Goal: Transaction & Acquisition: Purchase product/service

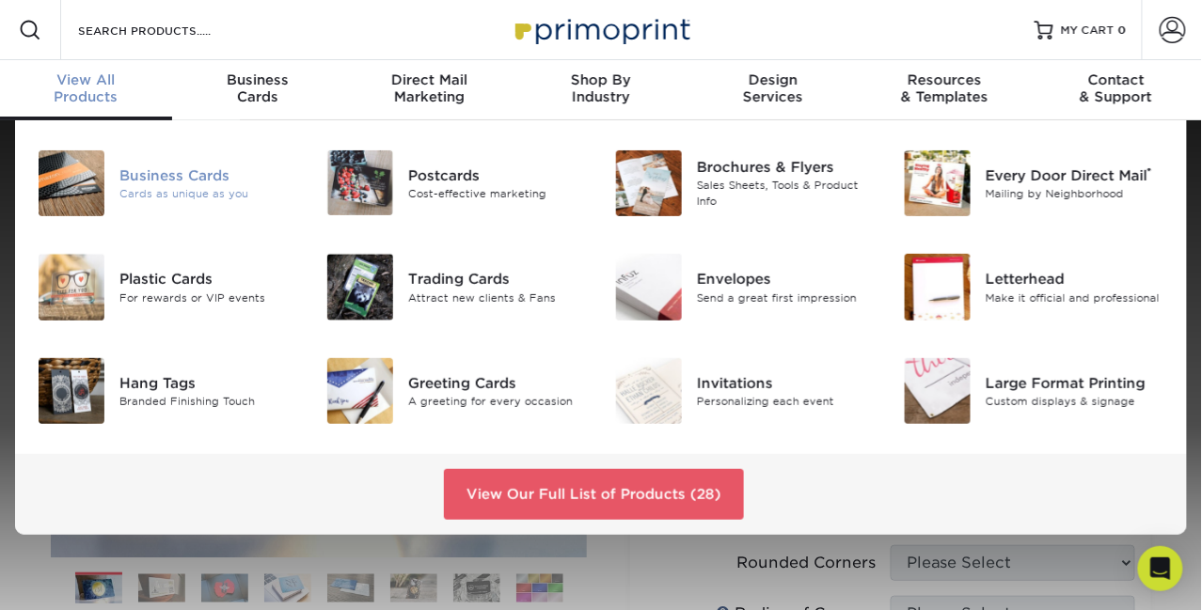
click at [162, 183] on div "Business Cards" at bounding box center [208, 175] width 179 height 21
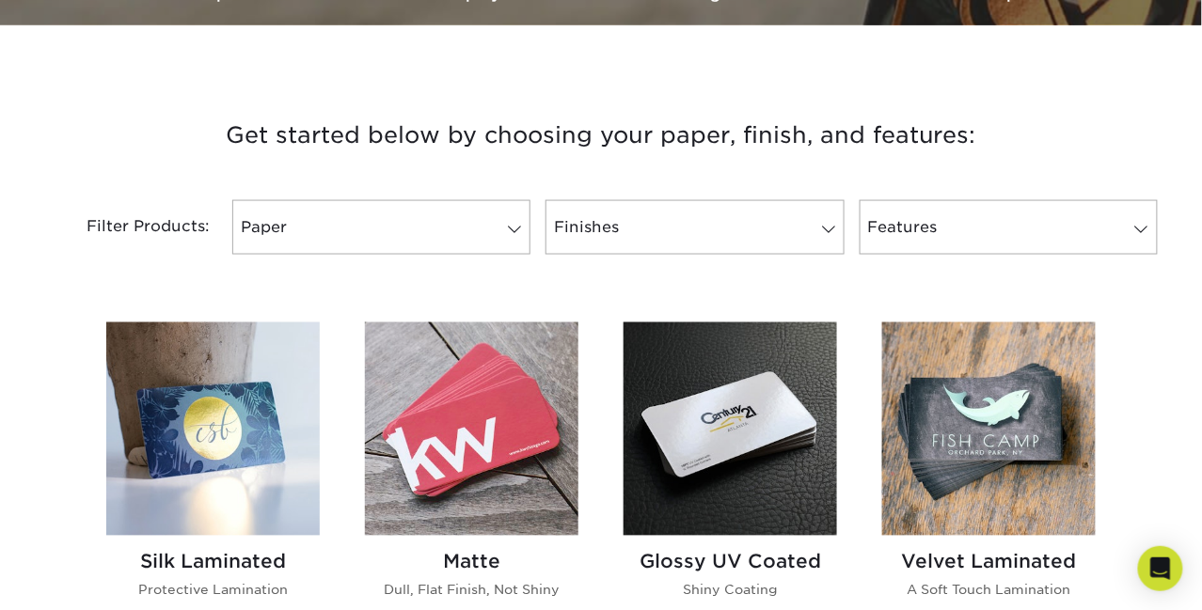
scroll to position [657, 0]
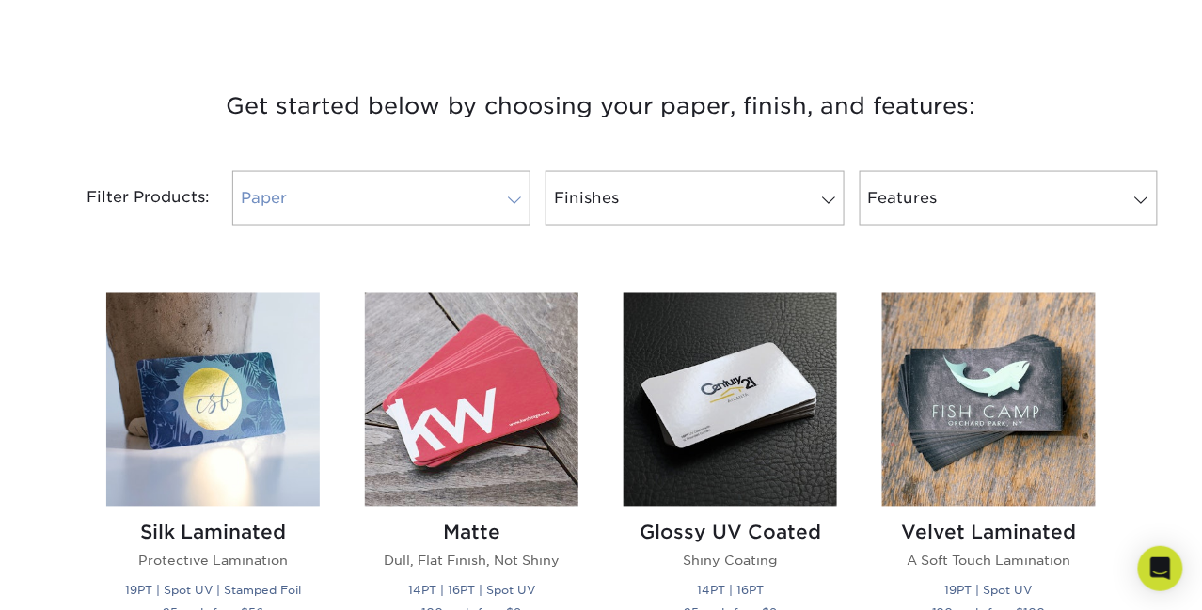
click at [515, 206] on span at bounding box center [514, 200] width 26 height 15
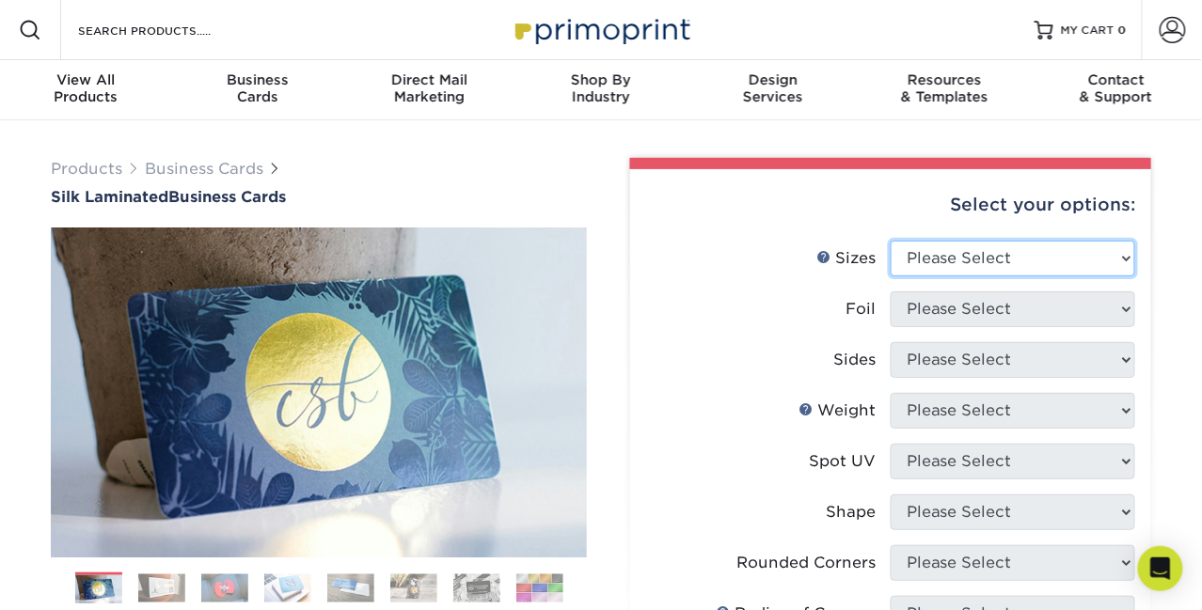
click at [1118, 256] on select "Please Select 1.5" x 3.5" - Mini 1.75" x 3.5" - Mini 2" x 2" - Square 2" x 3" -…" at bounding box center [1012, 259] width 244 height 36
select select "2.00x3.50"
click at [890, 241] on select "Please Select 1.5" x 3.5" - Mini 1.75" x 3.5" - Mini 2" x 2" - Square 2" x 3" -…" at bounding box center [1012, 259] width 244 height 36
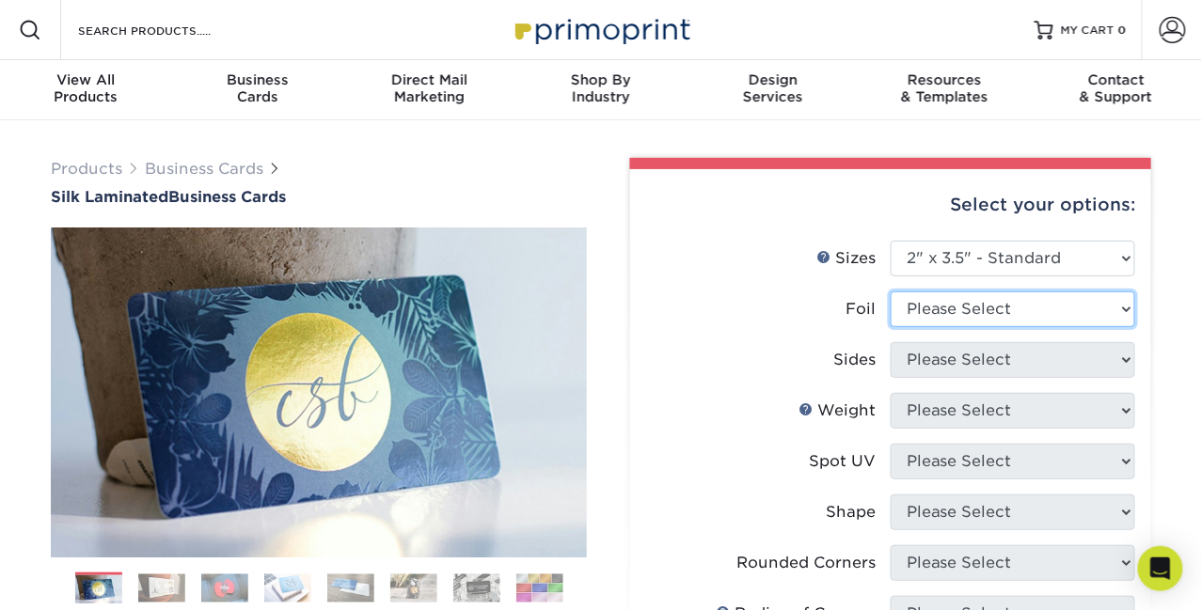
click at [1070, 307] on select "Please Select Yes No" at bounding box center [1012, 309] width 244 height 36
select select "0"
click at [890, 291] on select "Please Select Yes No" at bounding box center [1012, 309] width 244 height 36
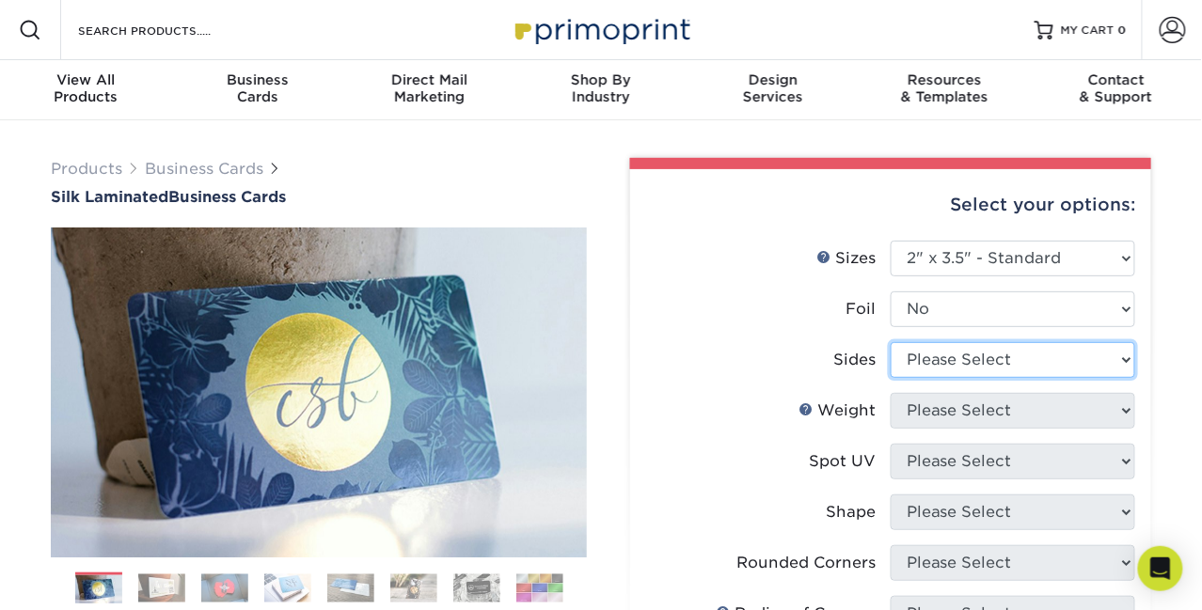
click at [1049, 361] on select "Please Select Print Both Sides Print Front Only" at bounding box center [1012, 360] width 244 height 36
select select "13abbda7-1d64-4f25-8bb2-c179b224825d"
click at [890, 342] on select "Please Select Print Both Sides Print Front Only" at bounding box center [1012, 360] width 244 height 36
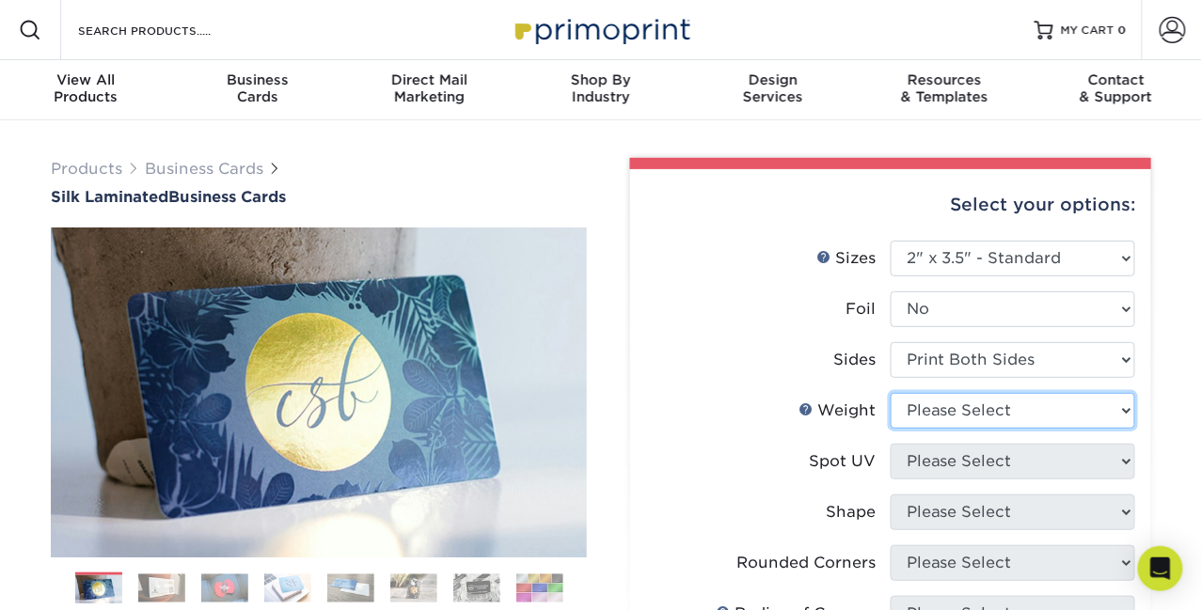
click at [1044, 417] on select "Please Select 16PT" at bounding box center [1012, 411] width 244 height 36
select select "16PT"
click at [890, 393] on select "Please Select 16PT" at bounding box center [1012, 411] width 244 height 36
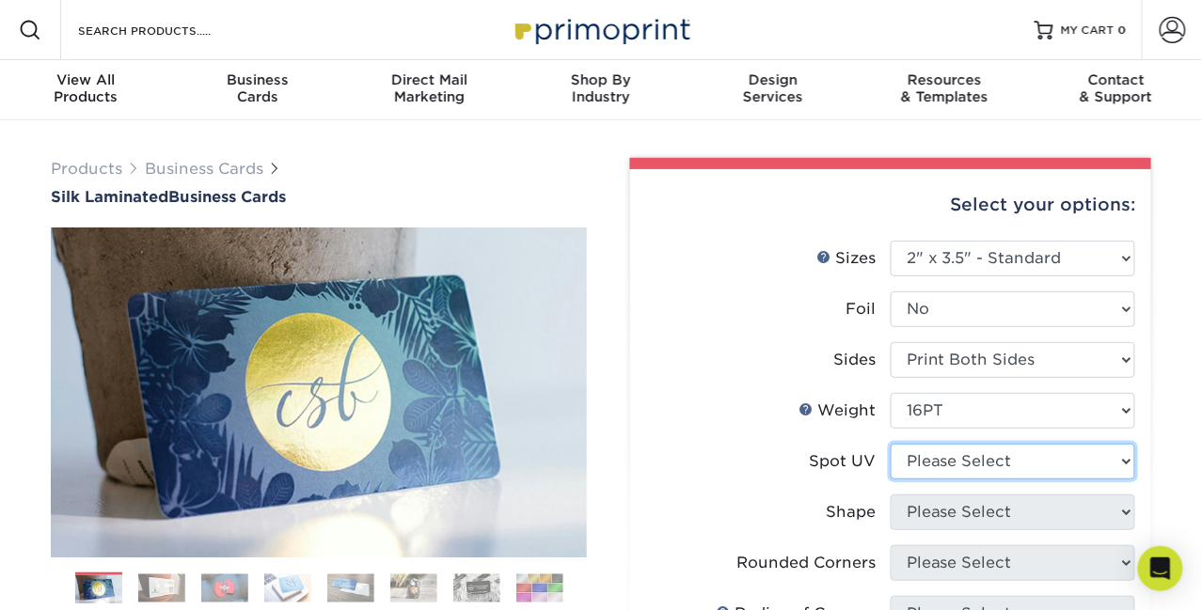
click at [1026, 462] on select "Please Select No Spot UV Front and Back (Both Sides) Front Only Back Only" at bounding box center [1012, 462] width 244 height 36
select select "0"
click at [890, 444] on select "Please Select No Spot UV Front and Back (Both Sides) Front Only Back Only" at bounding box center [1012, 462] width 244 height 36
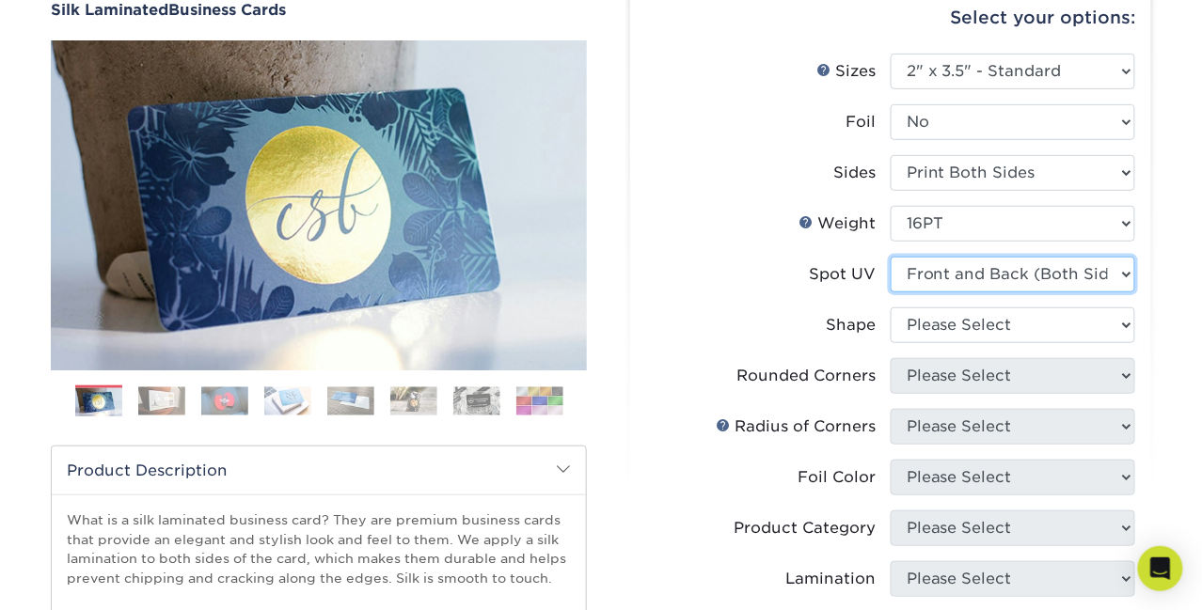
scroll to position [188, 0]
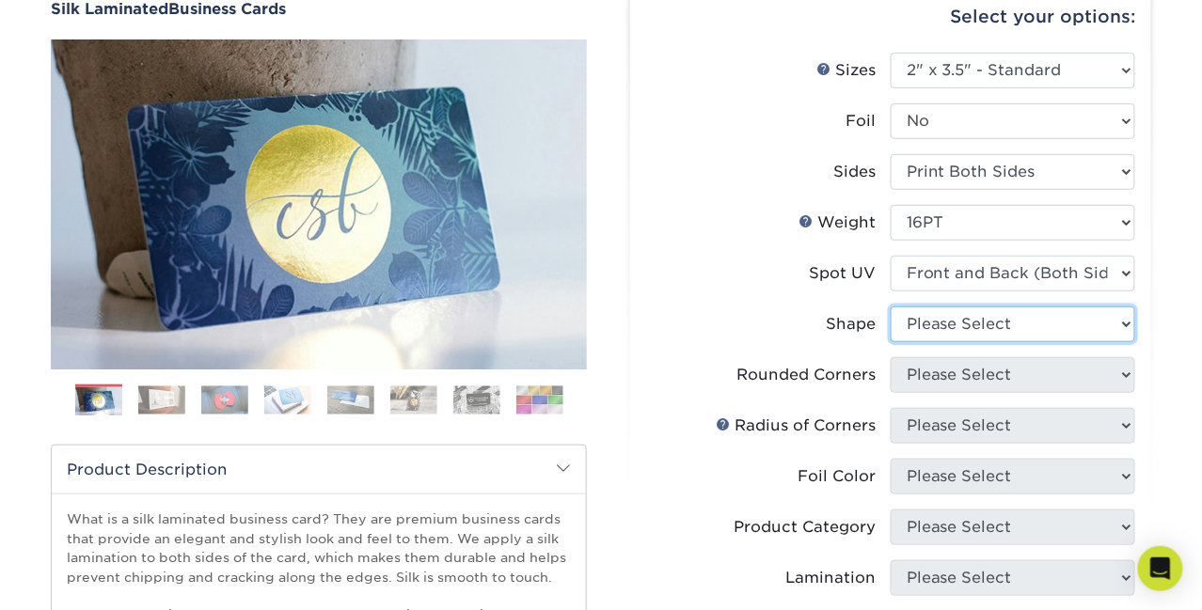
click at [1052, 323] on select "Please Select Standard" at bounding box center [1012, 325] width 244 height 36
select select "standard"
click at [890, 307] on select "Please Select Standard" at bounding box center [1012, 325] width 244 height 36
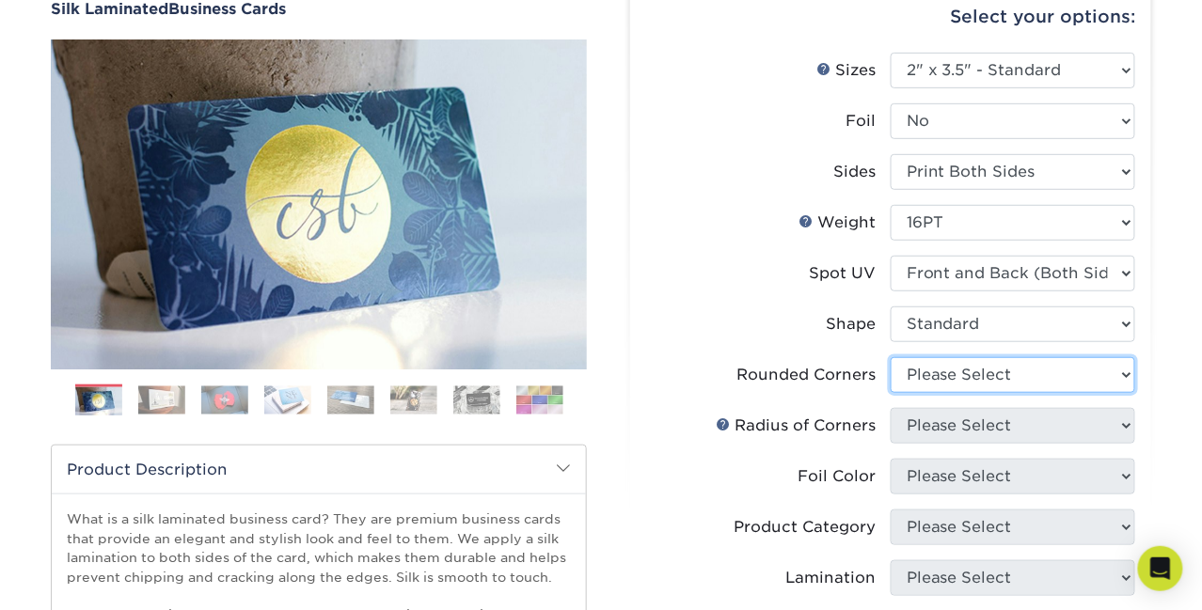
click at [1029, 381] on select "Please Select Yes - Round 2 Corners Yes - Round 4 Corners No" at bounding box center [1012, 375] width 244 height 36
select select "0"
click at [890, 357] on select "Please Select Yes - Round 2 Corners Yes - Round 4 Corners No" at bounding box center [1012, 375] width 244 height 36
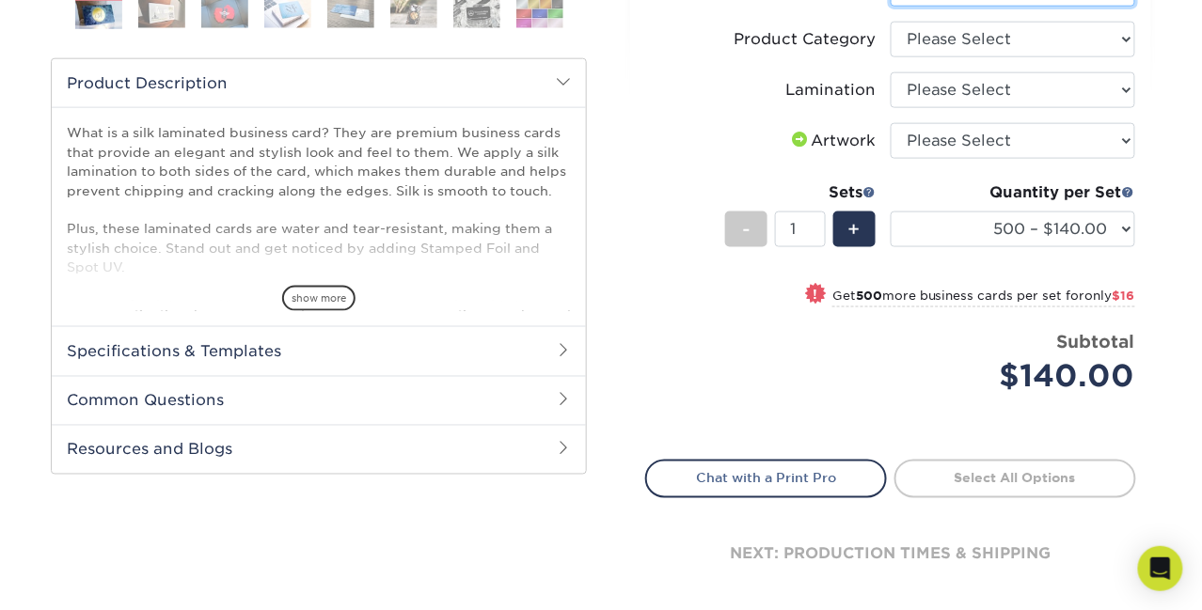
scroll to position [564, 0]
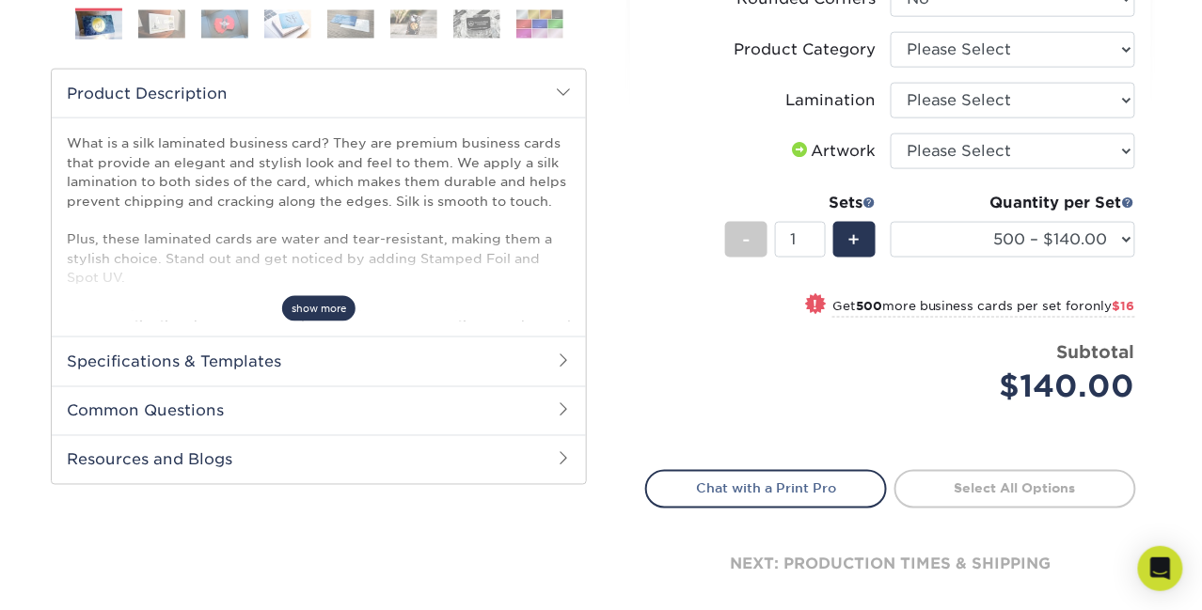
click at [329, 313] on span "show more" at bounding box center [318, 308] width 73 height 25
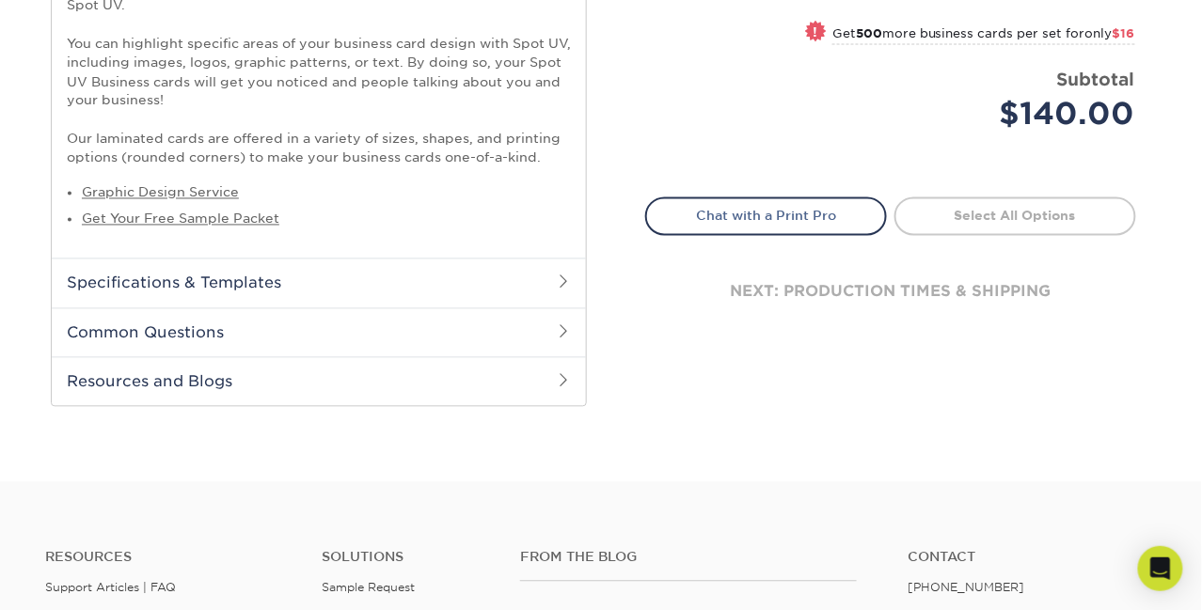
scroll to position [845, 0]
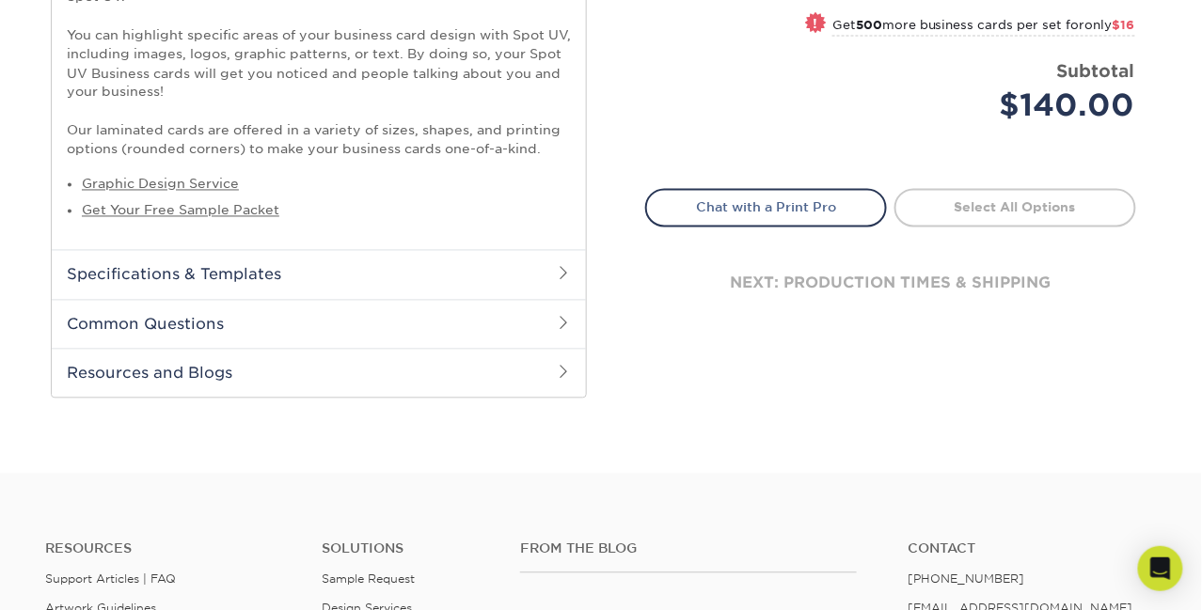
click at [564, 266] on span at bounding box center [563, 273] width 15 height 15
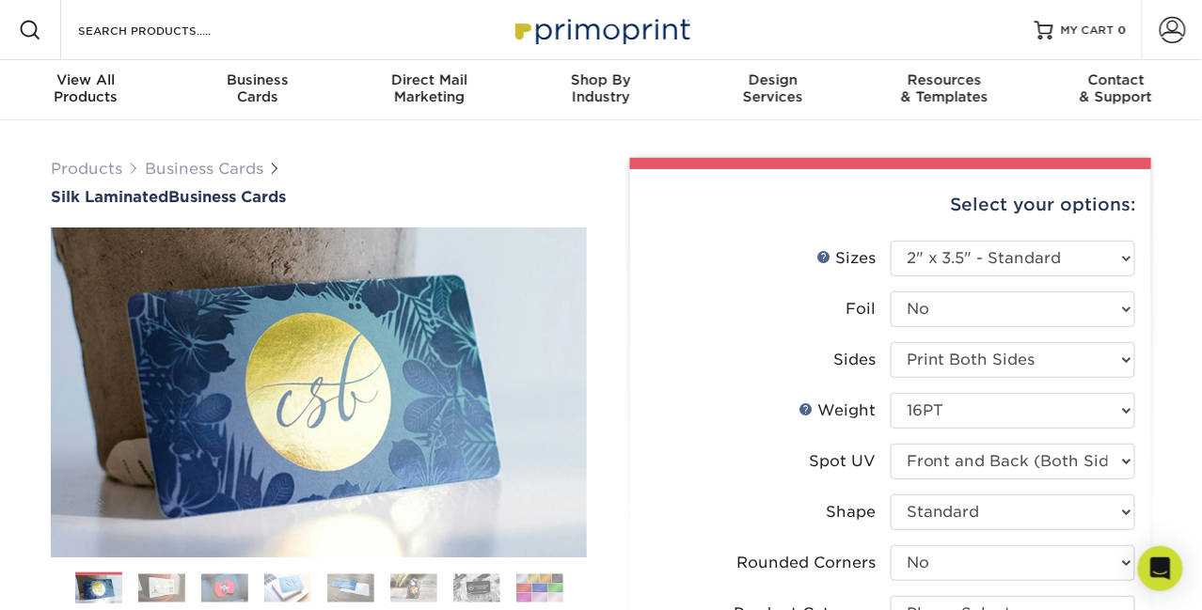
scroll to position [93, 0]
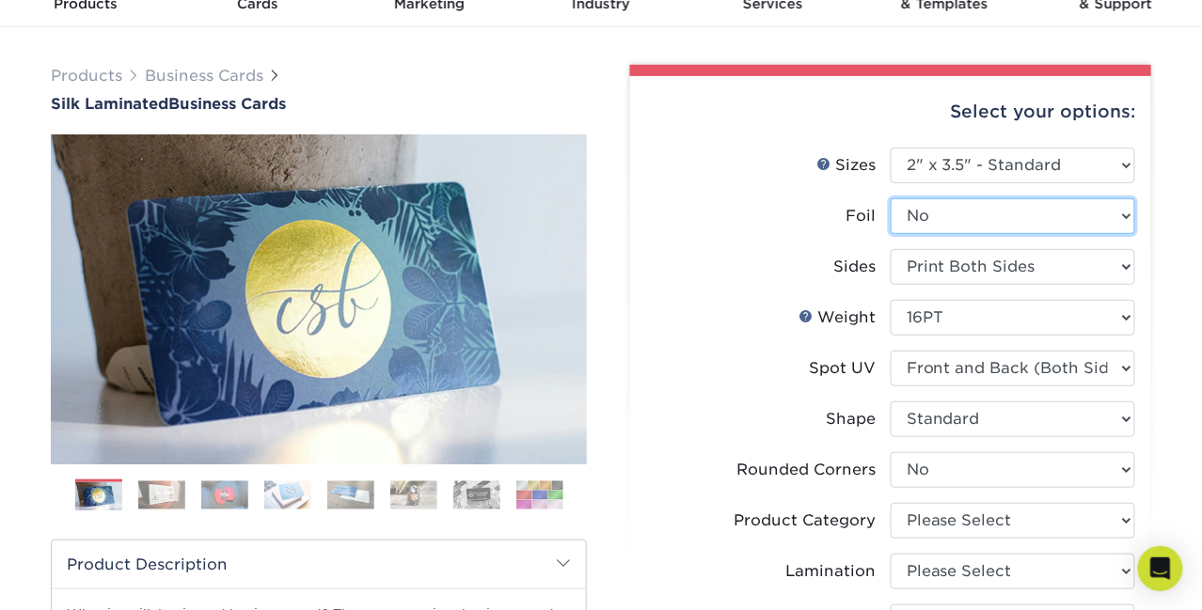
click at [985, 218] on select "Please Select Yes No" at bounding box center [1012, 216] width 244 height 36
select select "1"
click at [890, 198] on select "Please Select Yes No" at bounding box center [1012, 216] width 244 height 36
select select "-1"
select select
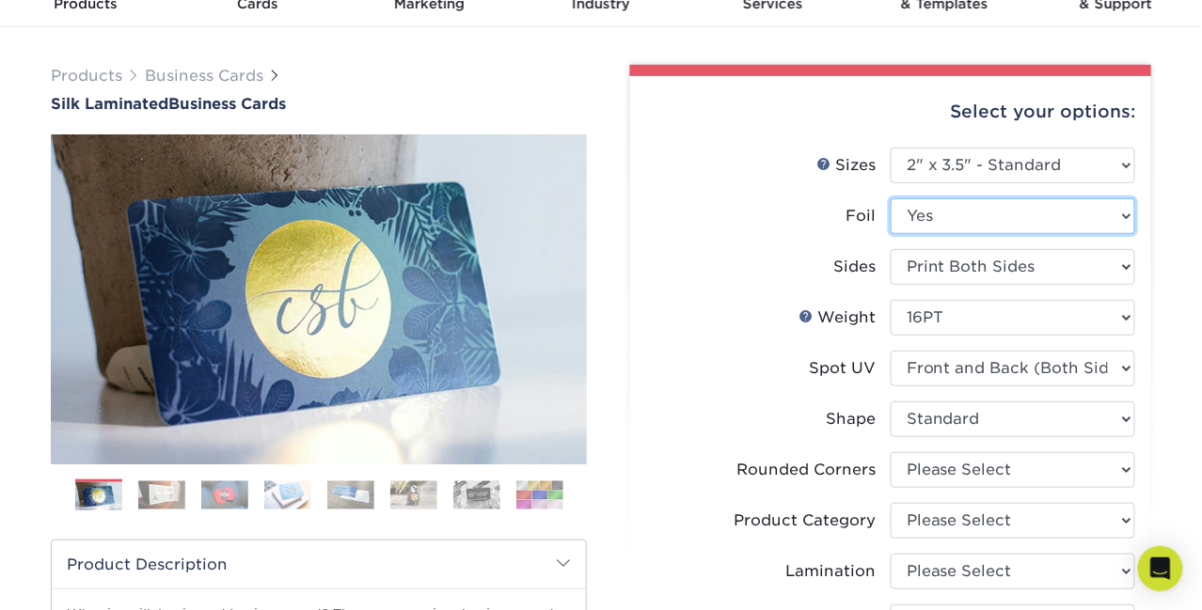
select select "-1"
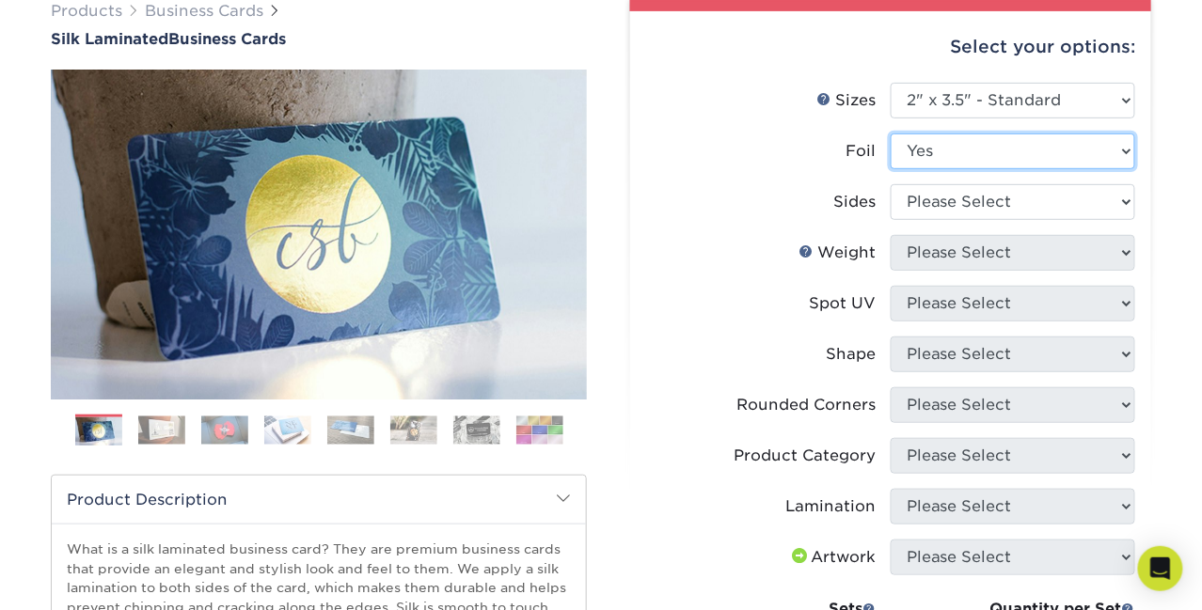
scroll to position [188, 0]
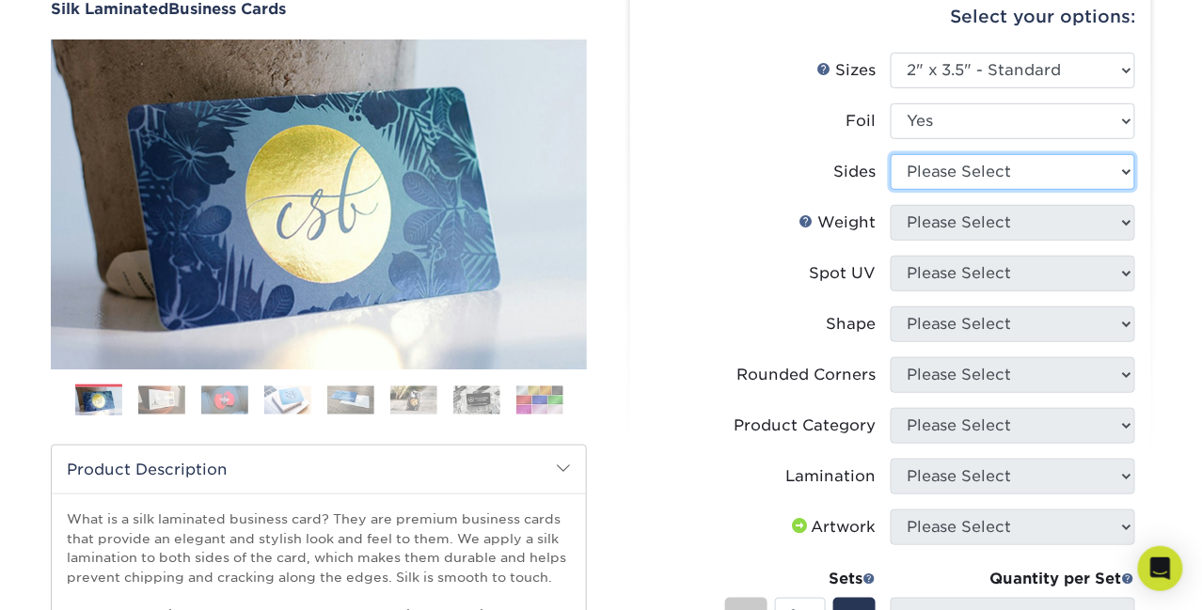
click at [946, 172] on select "Please Select Print Both Sides - Foil Both Sides Print Both Sides - Foil Front …" at bounding box center [1012, 172] width 244 height 36
select select "34527644-b4fd-4ffb-9092-1318eefcd9d9"
click at [890, 154] on select "Please Select Print Both Sides - Foil Both Sides Print Both Sides - Foil Front …" at bounding box center [1012, 172] width 244 height 36
select select
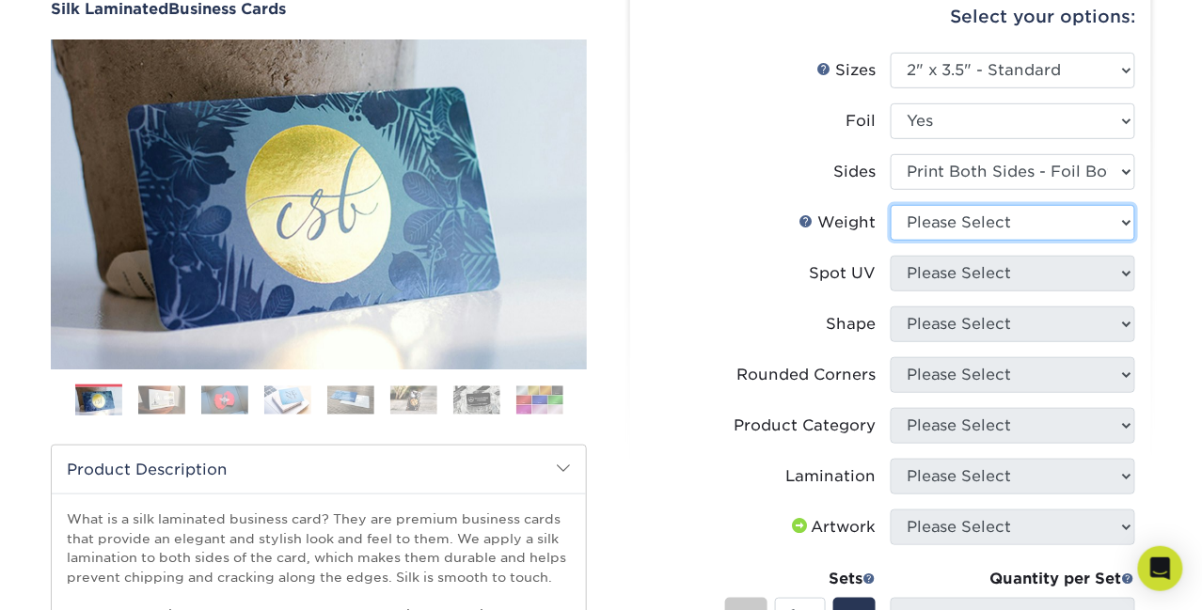
click at [920, 230] on select "Please Select 16PT" at bounding box center [1012, 223] width 244 height 36
select select "16PT"
click at [890, 205] on select "Please Select 16PT" at bounding box center [1012, 223] width 244 height 36
select select
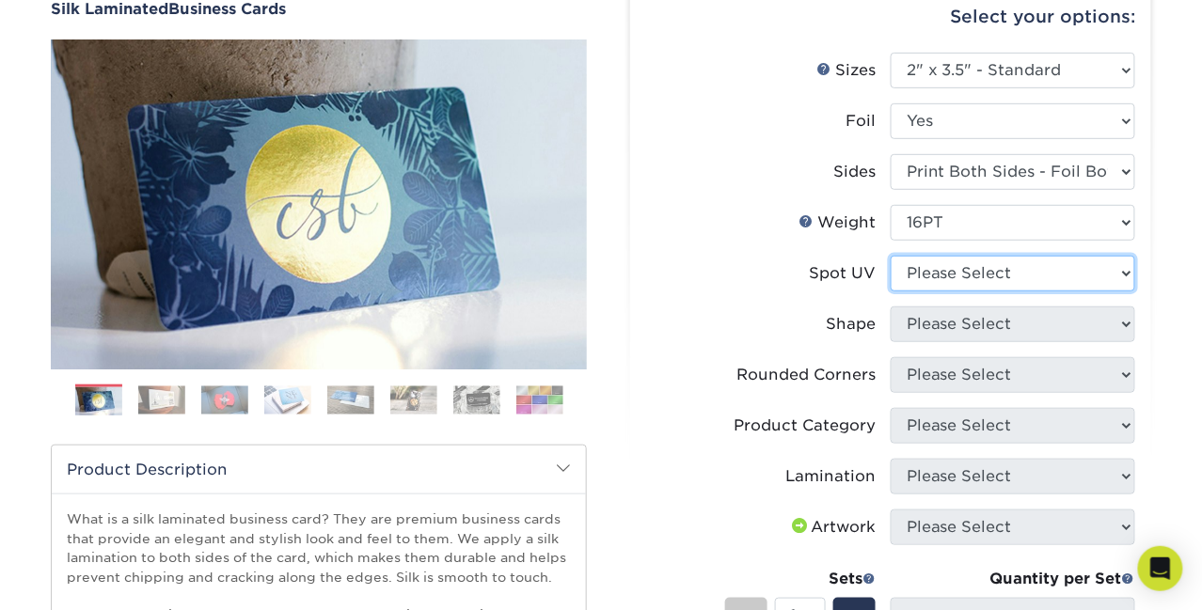
click at [922, 275] on select "Please Select No Spot UV Front and Back (Both Sides) Front Only Back Only" at bounding box center [1012, 274] width 244 height 36
select select "3"
click at [890, 256] on select "Please Select No Spot UV Front and Back (Both Sides) Front Only Back Only" at bounding box center [1012, 274] width 244 height 36
select select
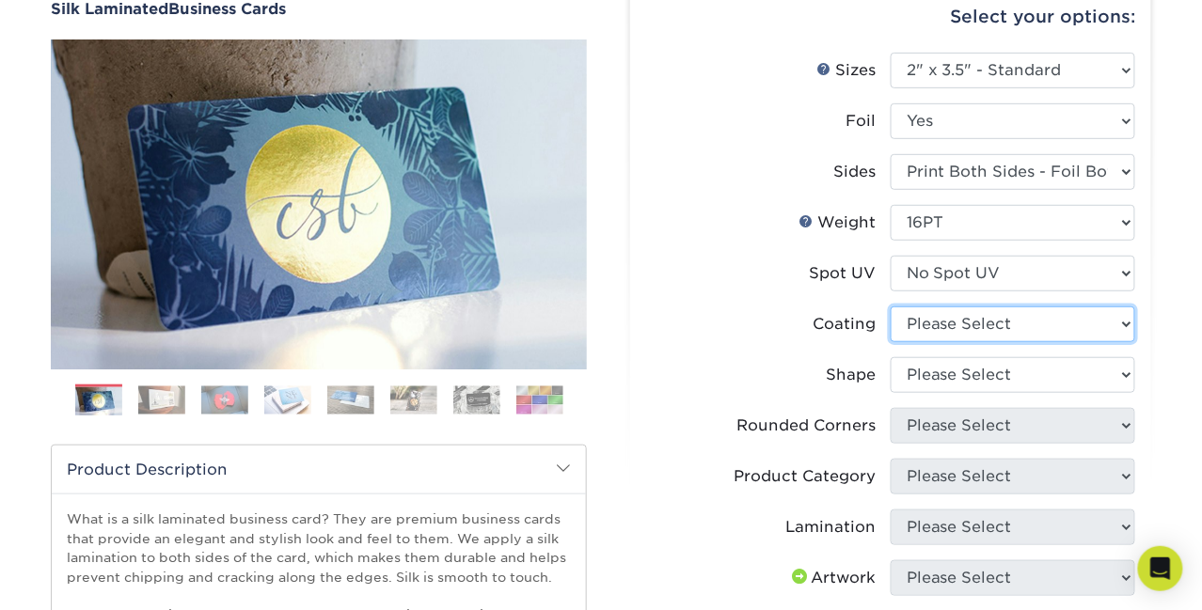
click at [934, 331] on select at bounding box center [1012, 325] width 244 height 36
select select "3e7618de-abca-4bda-9f97-8b9129e913d8"
click at [890, 307] on select at bounding box center [1012, 325] width 244 height 36
select select
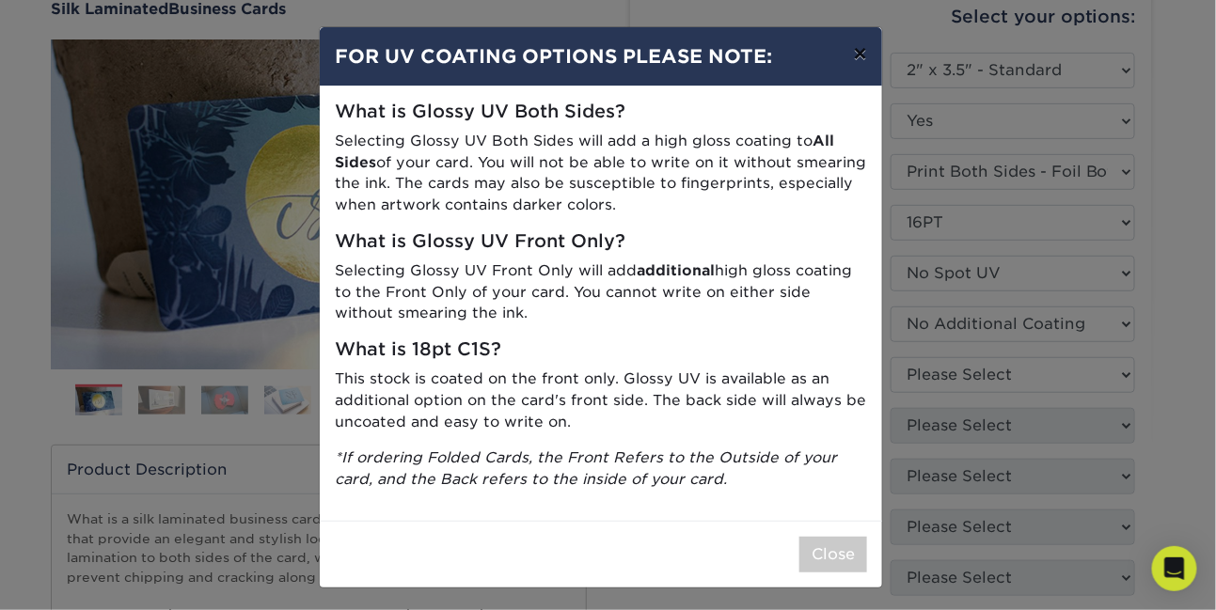
drag, startPoint x: 854, startPoint y: 52, endPoint x: 856, endPoint y: 66, distance: 14.2
click at [853, 52] on button "×" at bounding box center [860, 53] width 43 height 53
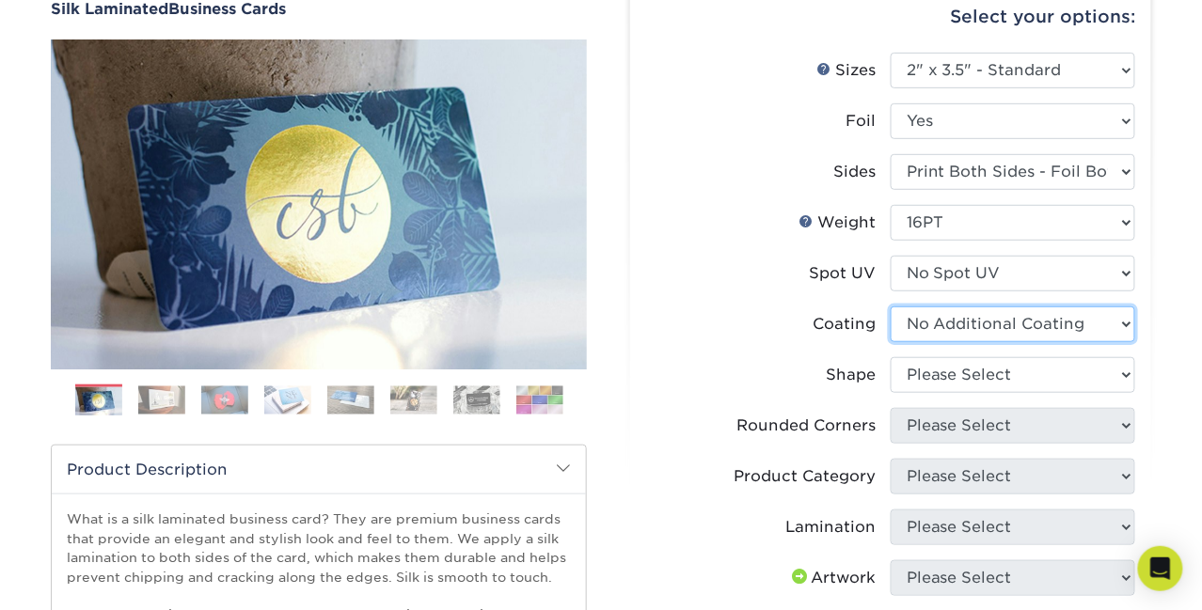
click at [979, 319] on select at bounding box center [1012, 325] width 244 height 36
click at [890, 307] on select at bounding box center [1012, 325] width 244 height 36
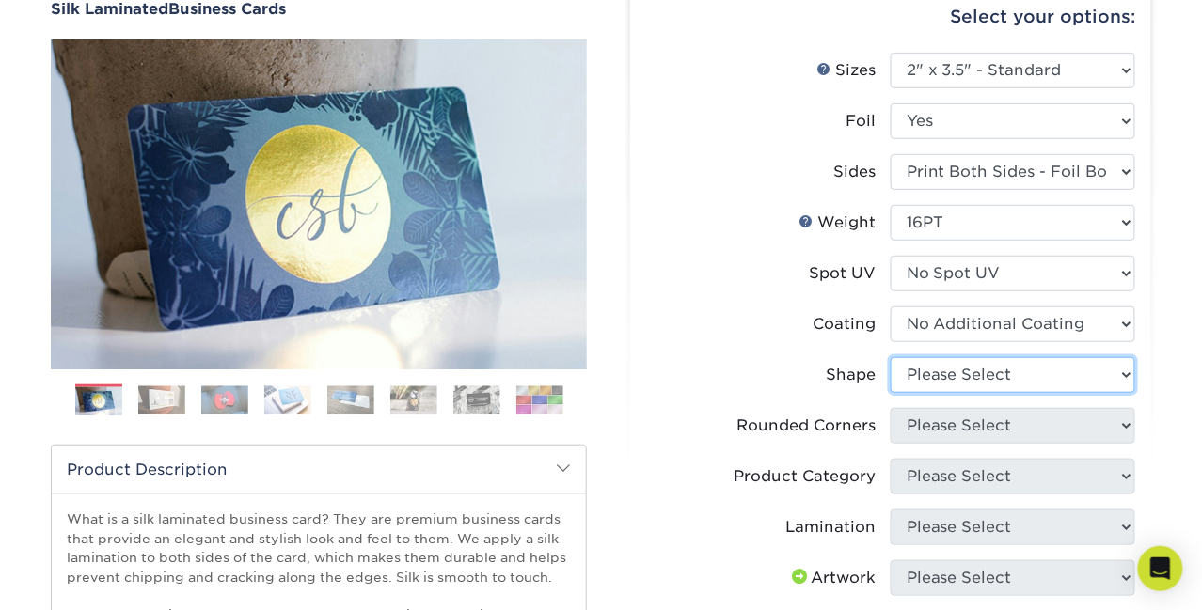
click at [962, 378] on select "Please Select Standard" at bounding box center [1012, 375] width 244 height 36
select select "standard"
click at [890, 357] on select "Please Select Standard" at bounding box center [1012, 375] width 244 height 36
select select
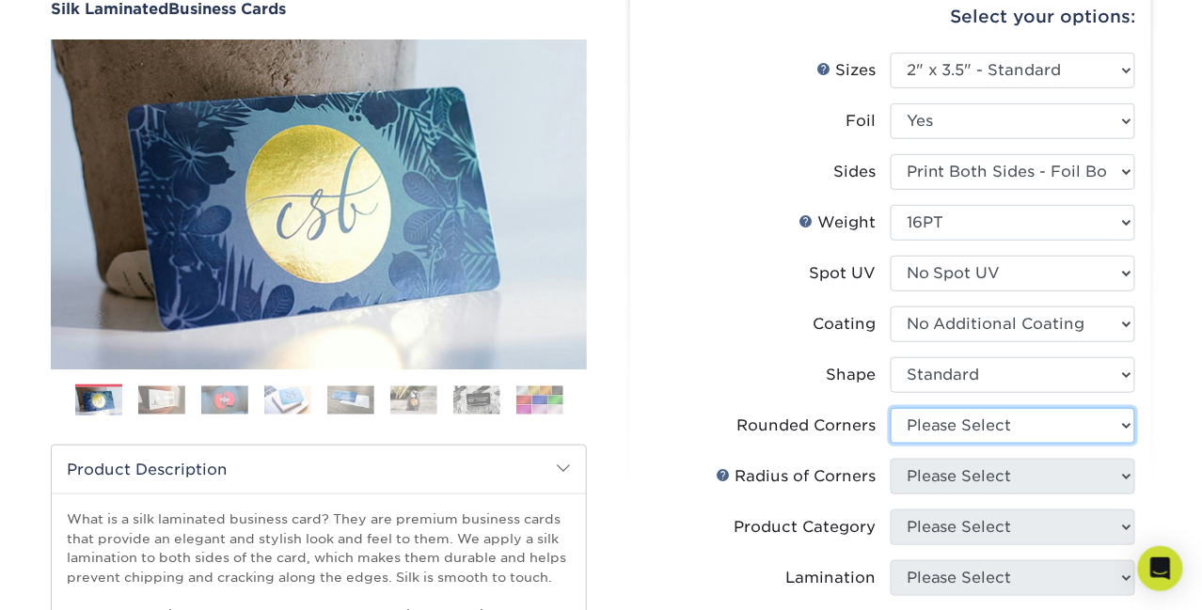
click at [952, 431] on select "Please Select Yes - Round 2 Corners Yes - Round 4 Corners No" at bounding box center [1012, 426] width 244 height 36
select select "0"
click at [890, 408] on select "Please Select Yes - Round 2 Corners Yes - Round 4 Corners No" at bounding box center [1012, 426] width 244 height 36
select select "-1"
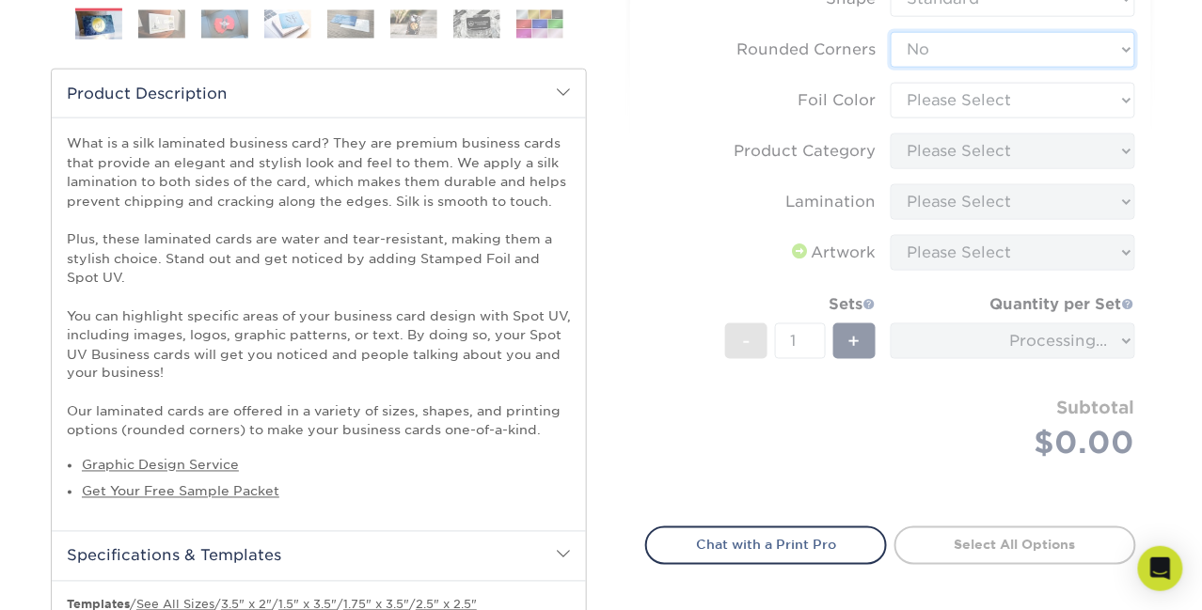
scroll to position [657, 0]
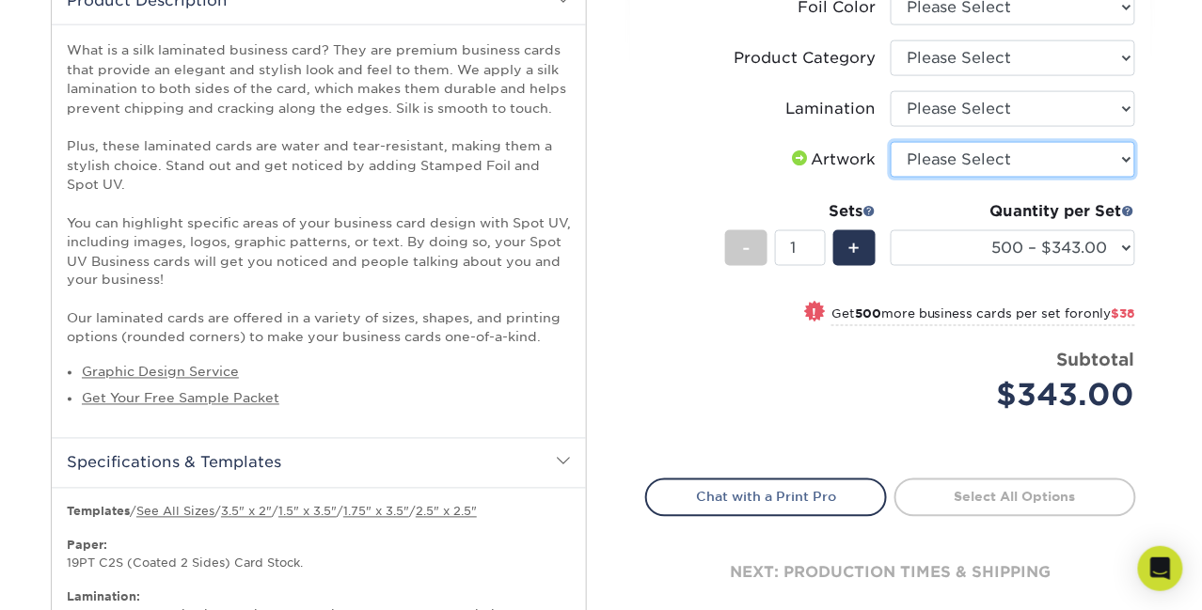
click at [994, 169] on select "Please Select I will upload files I need a design - $100" at bounding box center [1012, 160] width 244 height 36
click at [736, 107] on label "Lamination" at bounding box center [768, 109] width 244 height 36
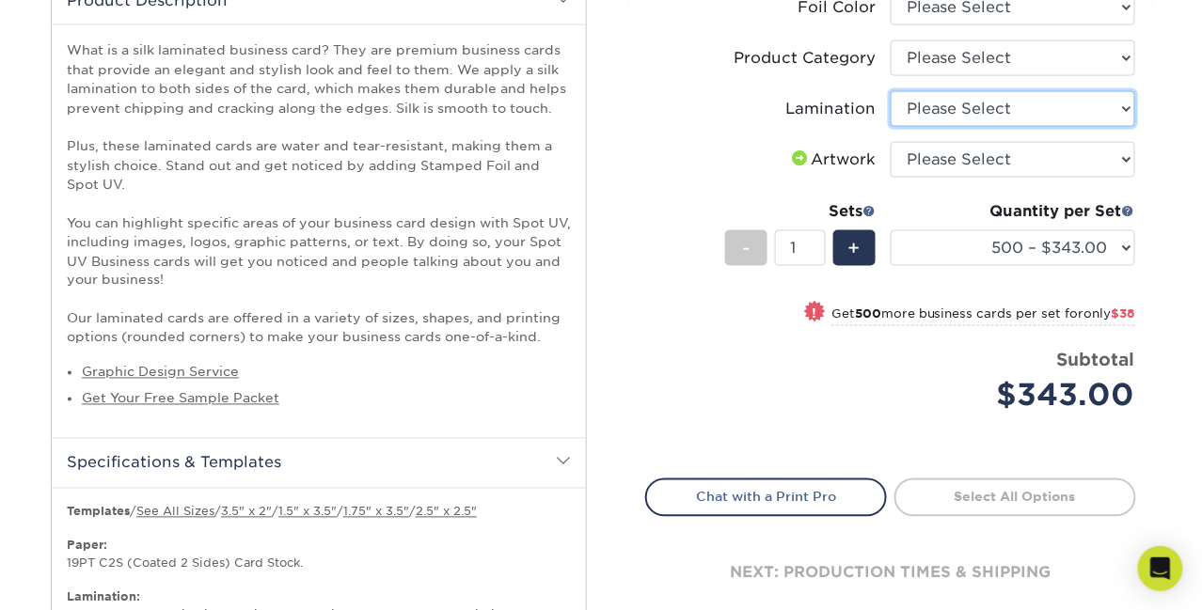
click at [913, 118] on select "Please Select Silk" at bounding box center [1012, 109] width 244 height 36
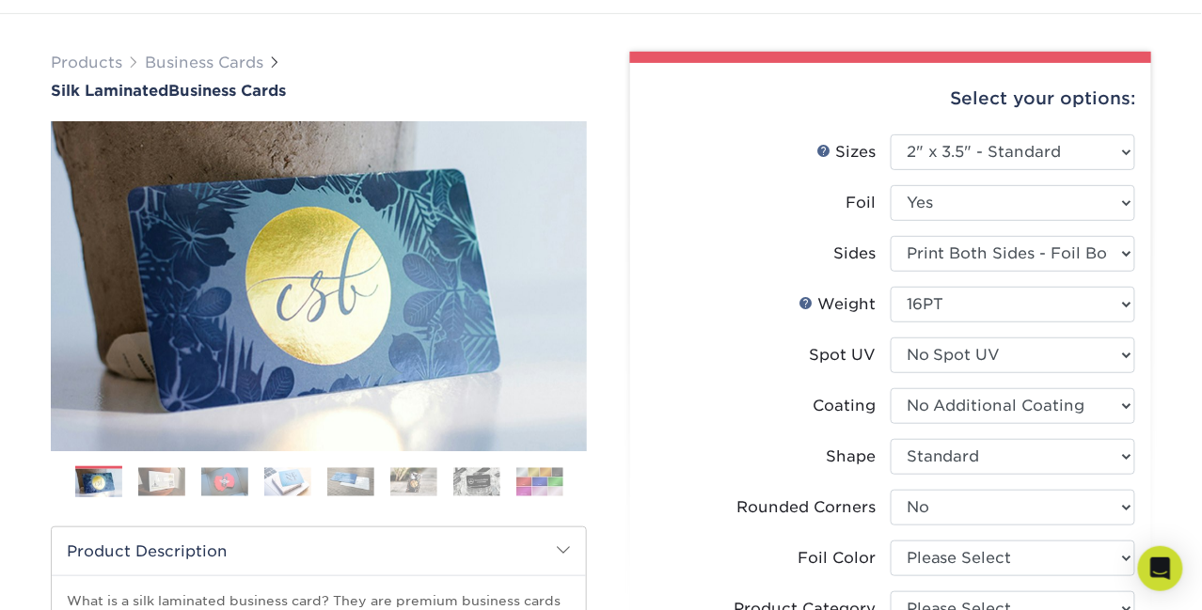
scroll to position [0, 0]
